Goal: Task Accomplishment & Management: Use online tool/utility

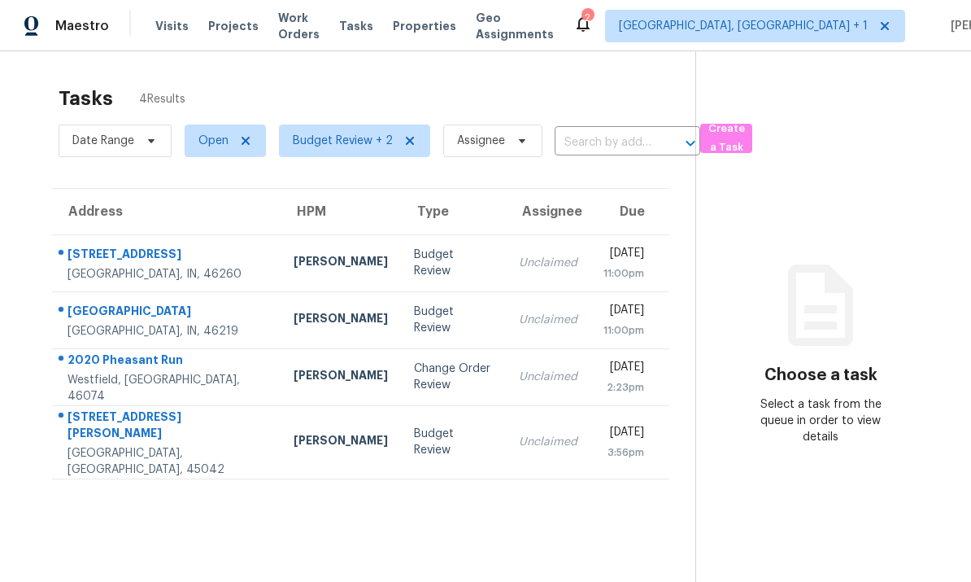
click at [281, 377] on td "Isaul Martinez" at bounding box center [341, 376] width 120 height 57
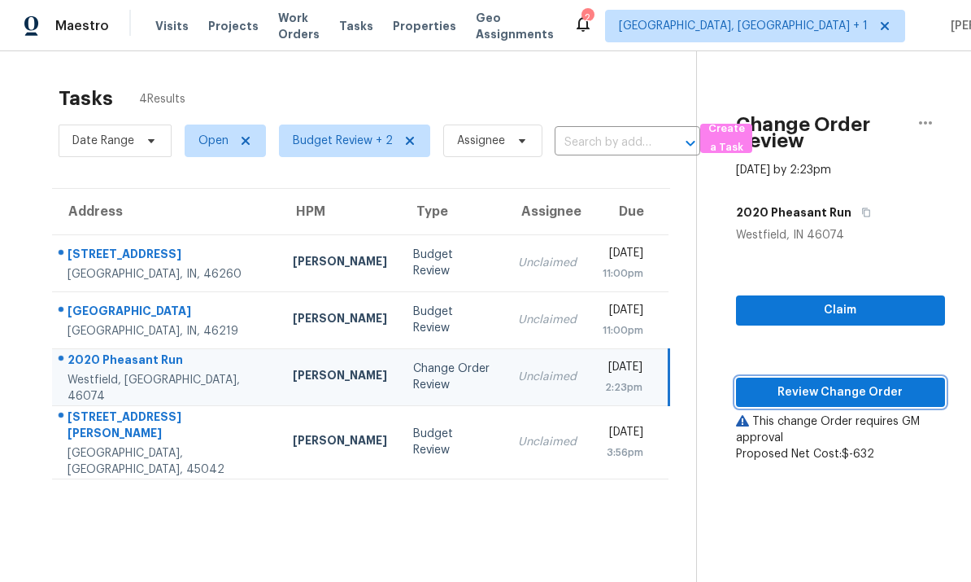
click at [678, 389] on span "Review Change Order" at bounding box center [840, 392] width 183 height 20
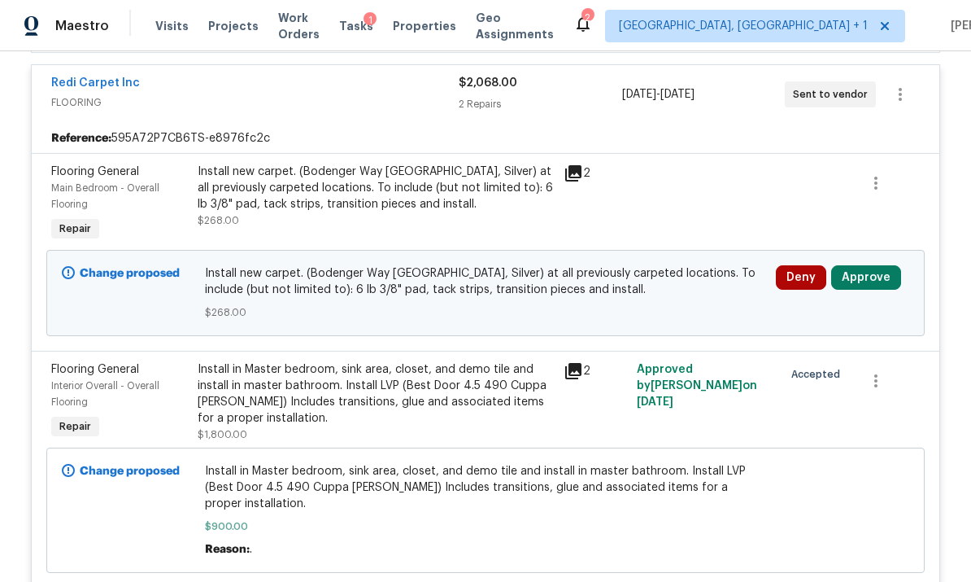
scroll to position [428, 0]
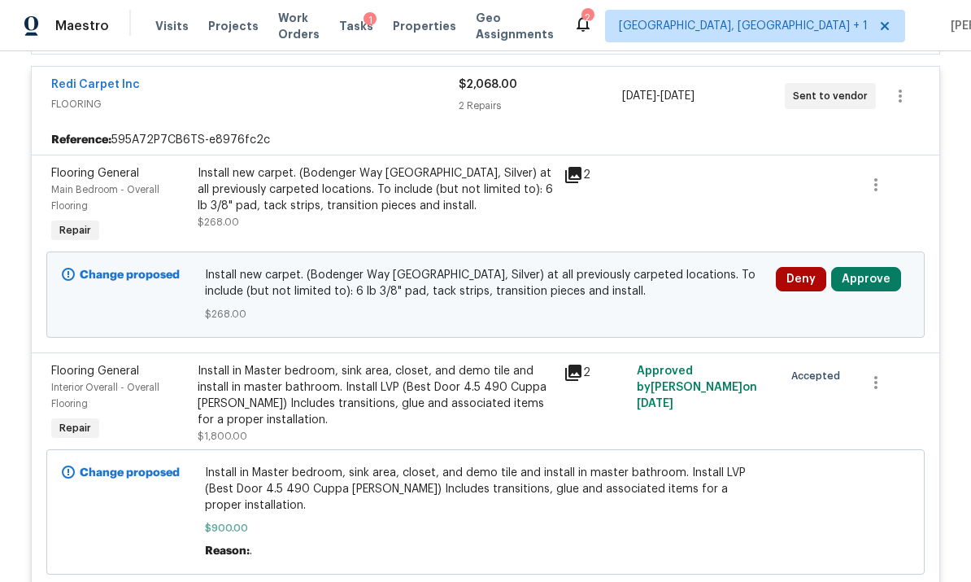
click at [678, 281] on button "Approve" at bounding box center [866, 279] width 70 height 24
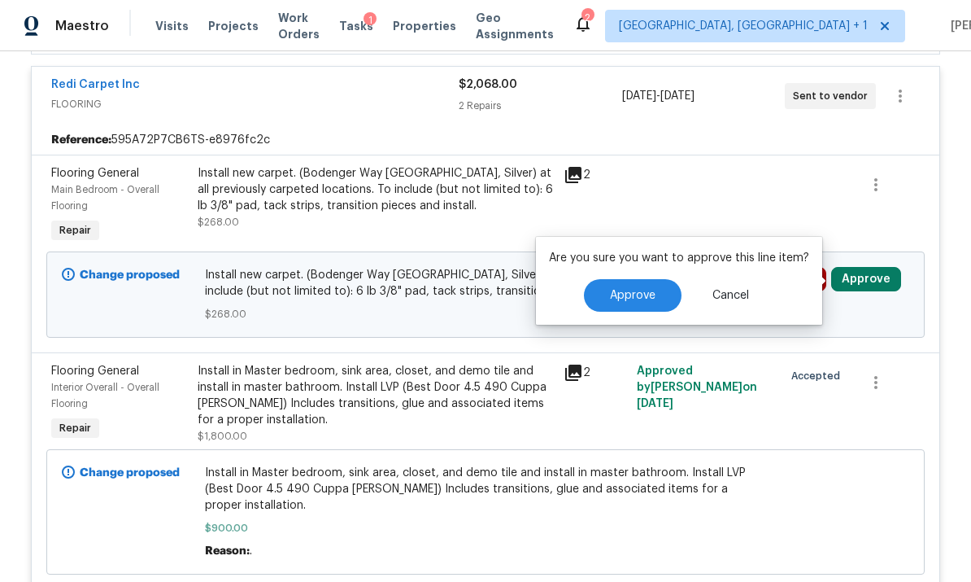
click at [658, 293] on button "Approve" at bounding box center [633, 295] width 98 height 33
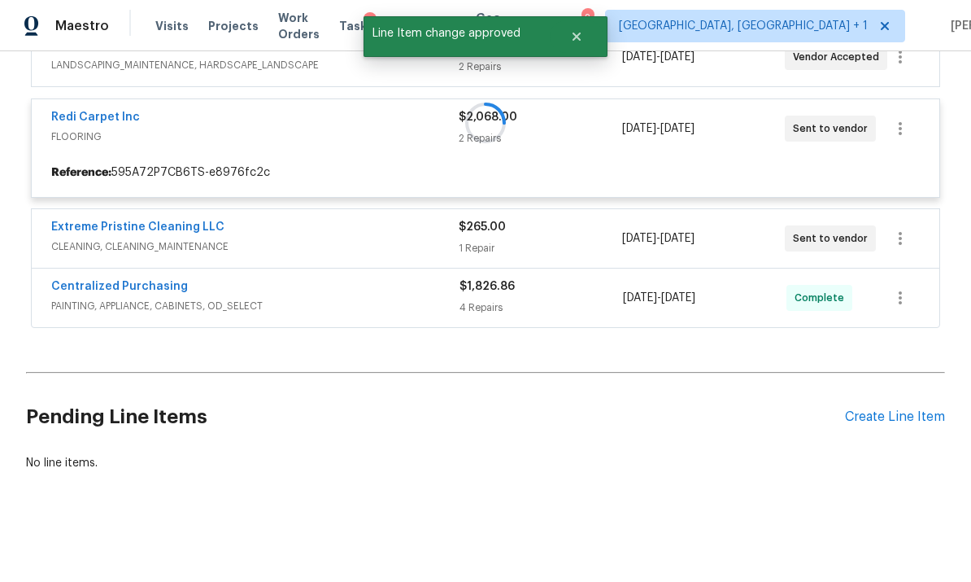
scroll to position [334, 0]
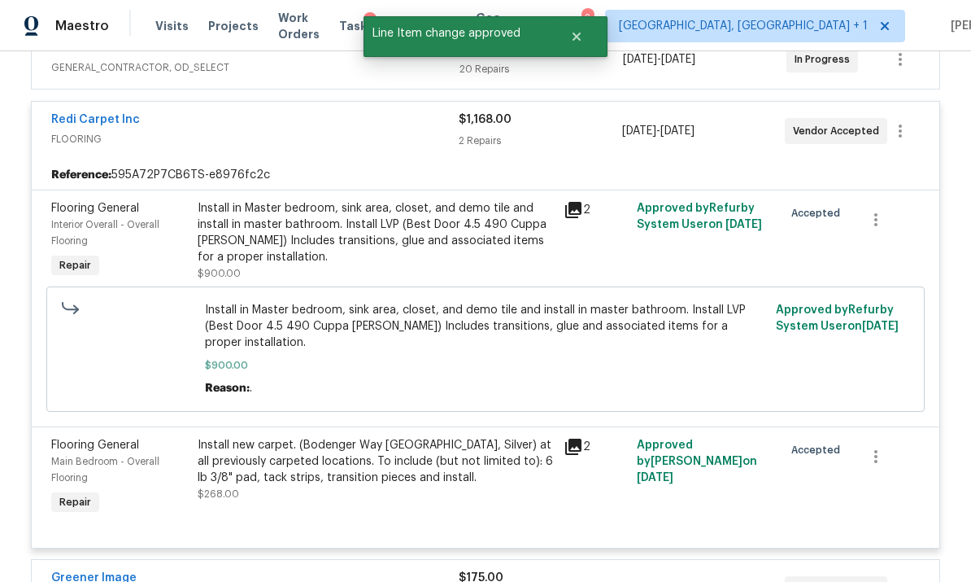
click at [221, 134] on span "FLOORING" at bounding box center [255, 139] width 408 height 16
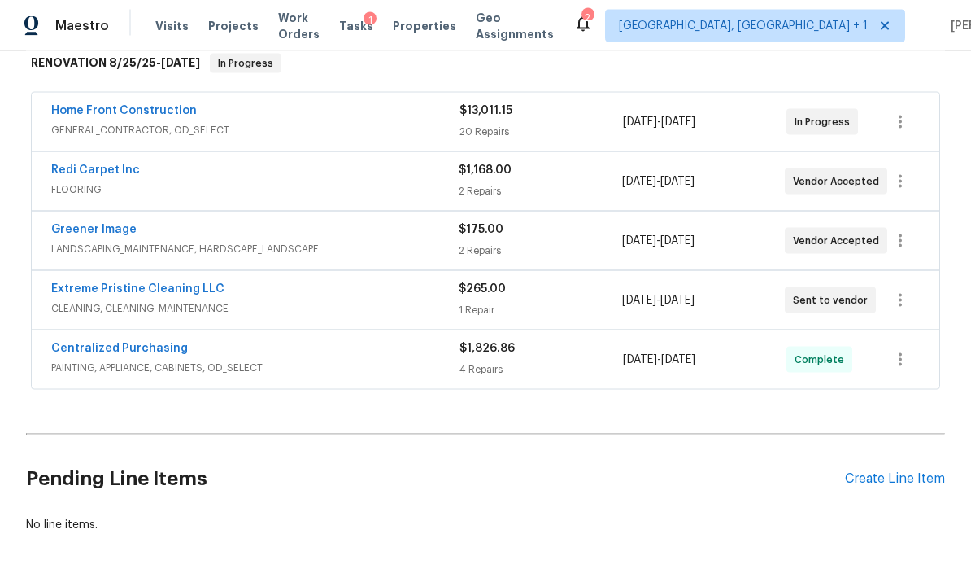
scroll to position [0, 0]
click at [373, 24] on span "Tasks" at bounding box center [356, 25] width 34 height 11
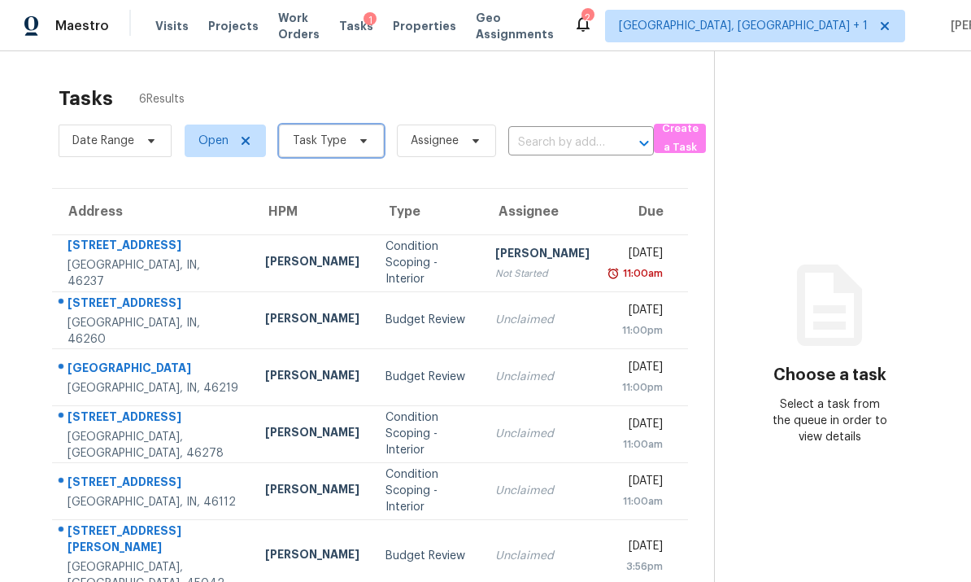
click at [322, 140] on span "Task Type" at bounding box center [320, 141] width 54 height 16
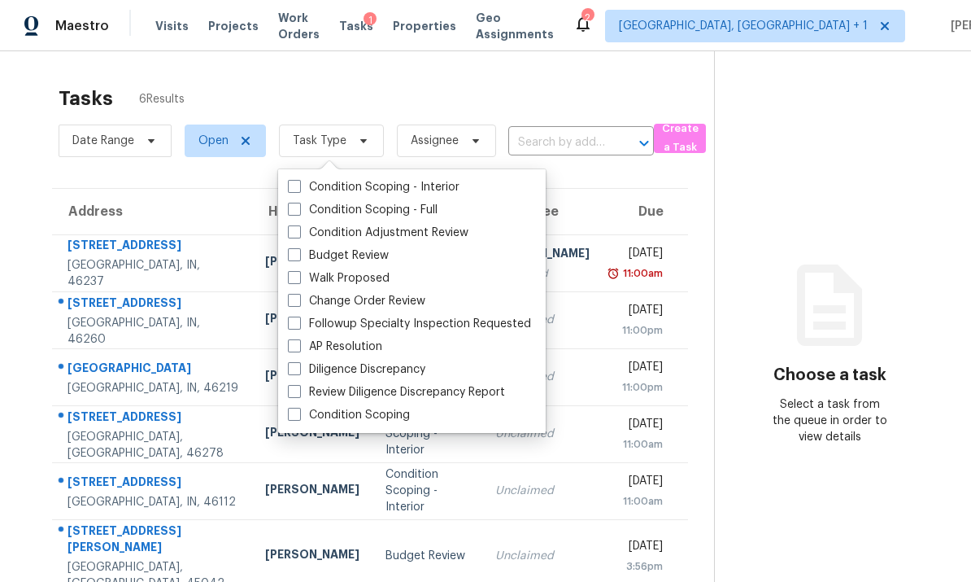
click at [290, 252] on span at bounding box center [294, 254] width 13 height 13
click at [290, 252] on input "Budget Review" at bounding box center [293, 252] width 11 height 11
checkbox input "true"
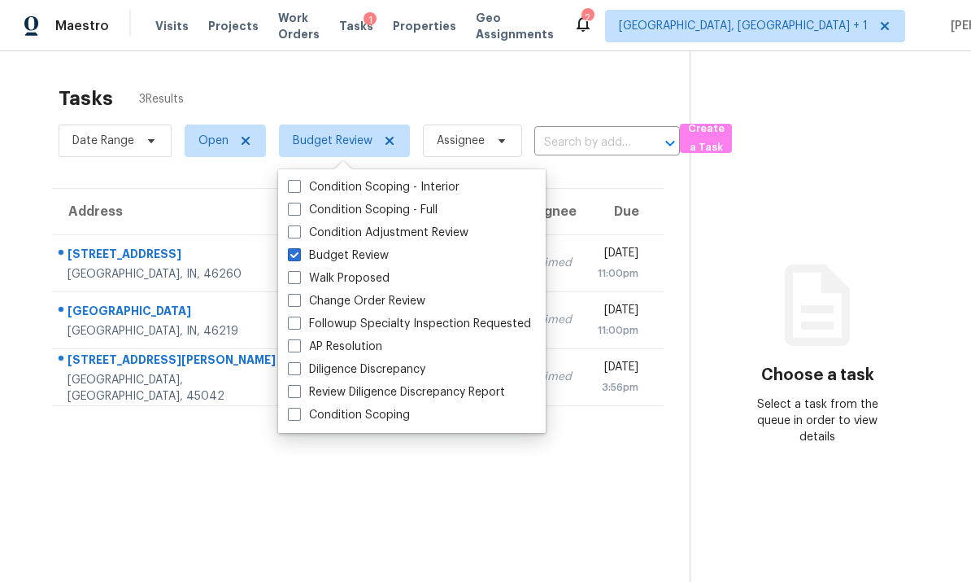
click at [305, 295] on label "Change Order Review" at bounding box center [356, 301] width 137 height 16
click at [299, 295] on input "Change Order Review" at bounding box center [293, 298] width 11 height 11
checkbox input "true"
click at [295, 276] on span at bounding box center [294, 277] width 13 height 13
click at [295, 276] on input "Walk Proposed" at bounding box center [293, 275] width 11 height 11
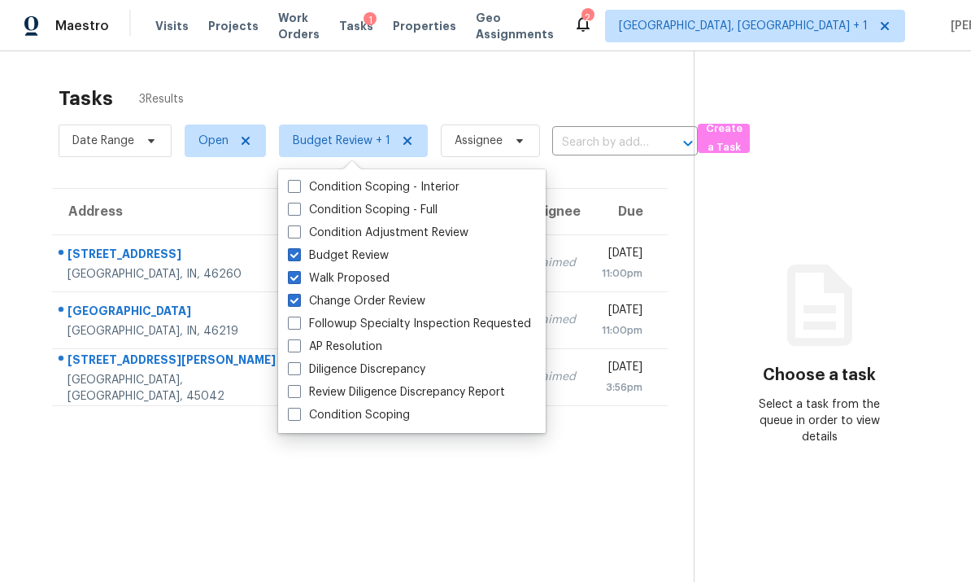
checkbox input "true"
click at [66, 476] on section "Tasks 3 Results Date Range Open Budget Review + 2 Assignee ​ Create a Task Addr…" at bounding box center [360, 355] width 669 height 556
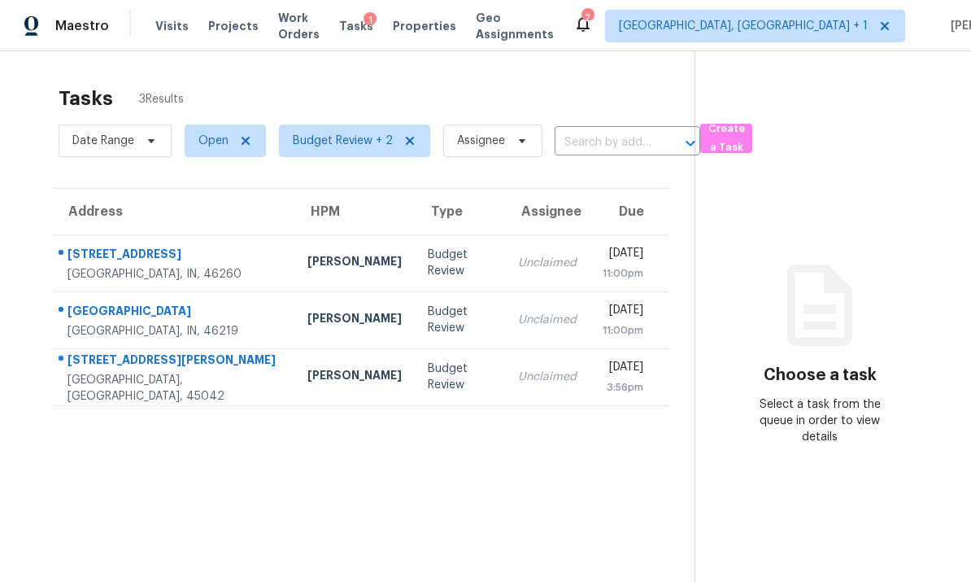
click at [205, 377] on td "4522 Moore Rd Middletown, OH, 45042" at bounding box center [173, 376] width 242 height 57
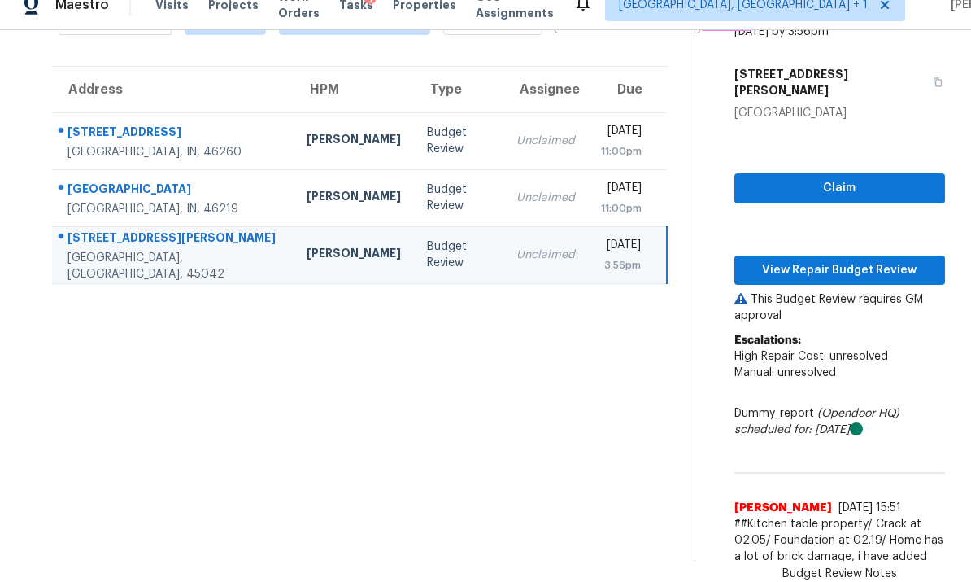
scroll to position [76, 0]
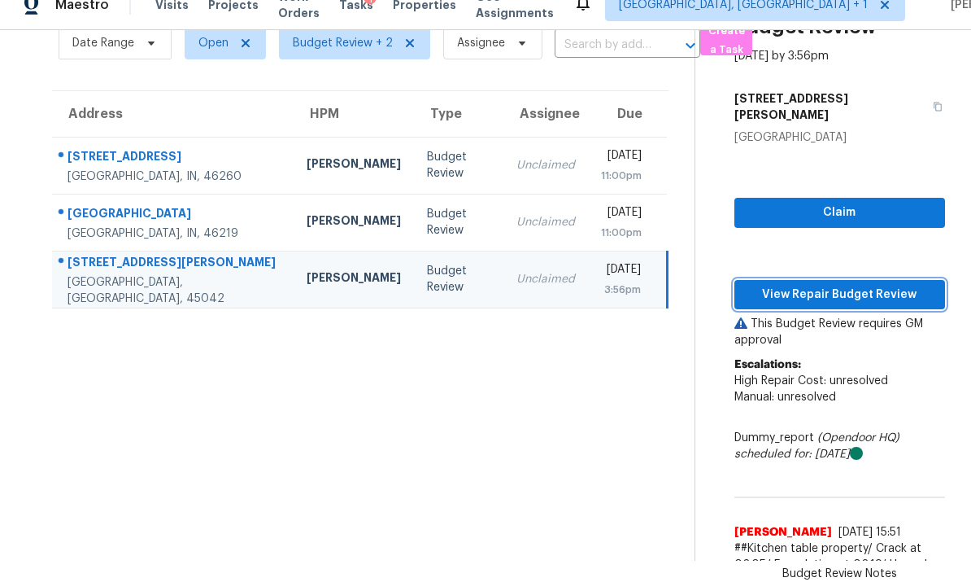
click at [678, 285] on span "View Repair Budget Review" at bounding box center [840, 295] width 185 height 20
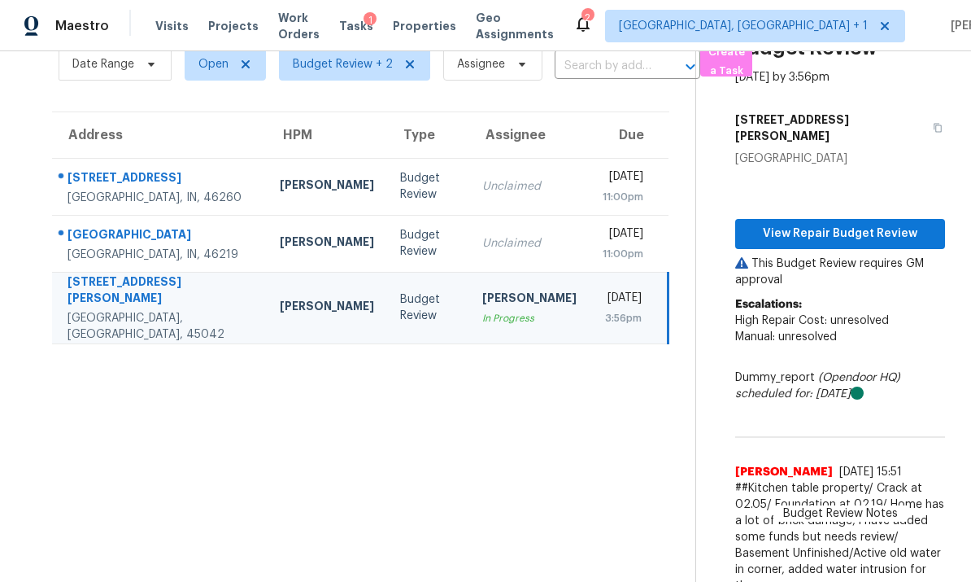
scroll to position [51, 0]
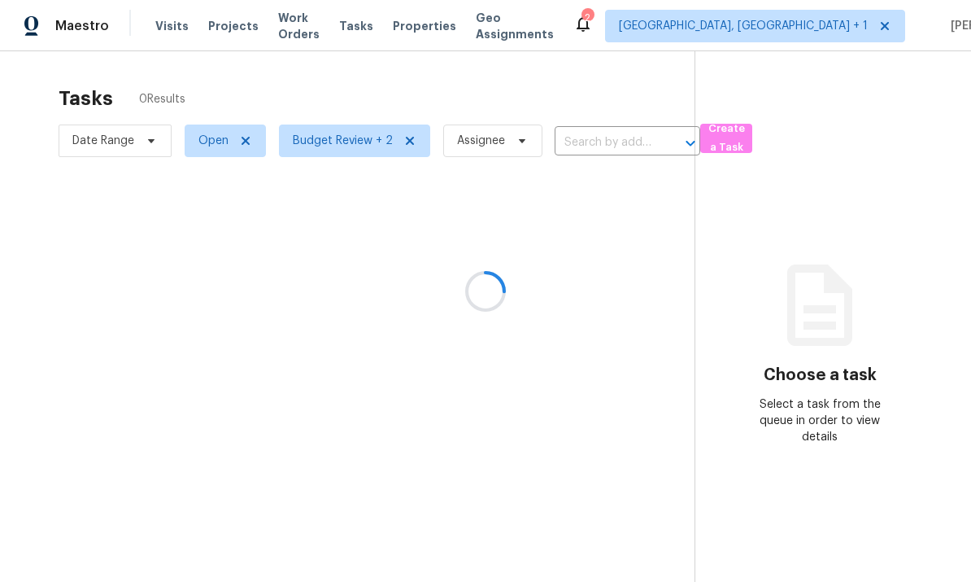
scroll to position [61, 0]
